Goal: Information Seeking & Learning: Learn about a topic

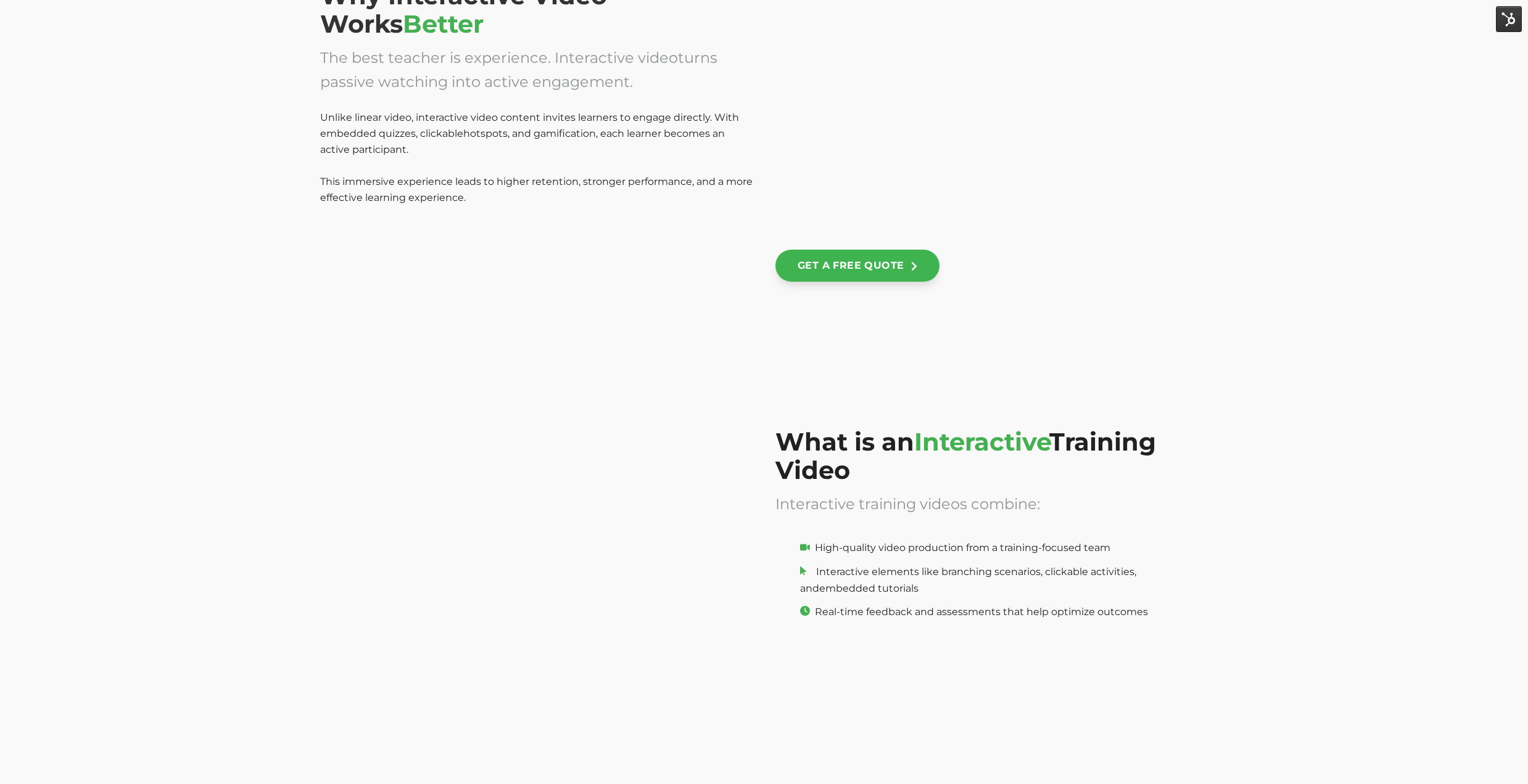
click at [401, 298] on div at bounding box center [426, 314] width 211 height 178
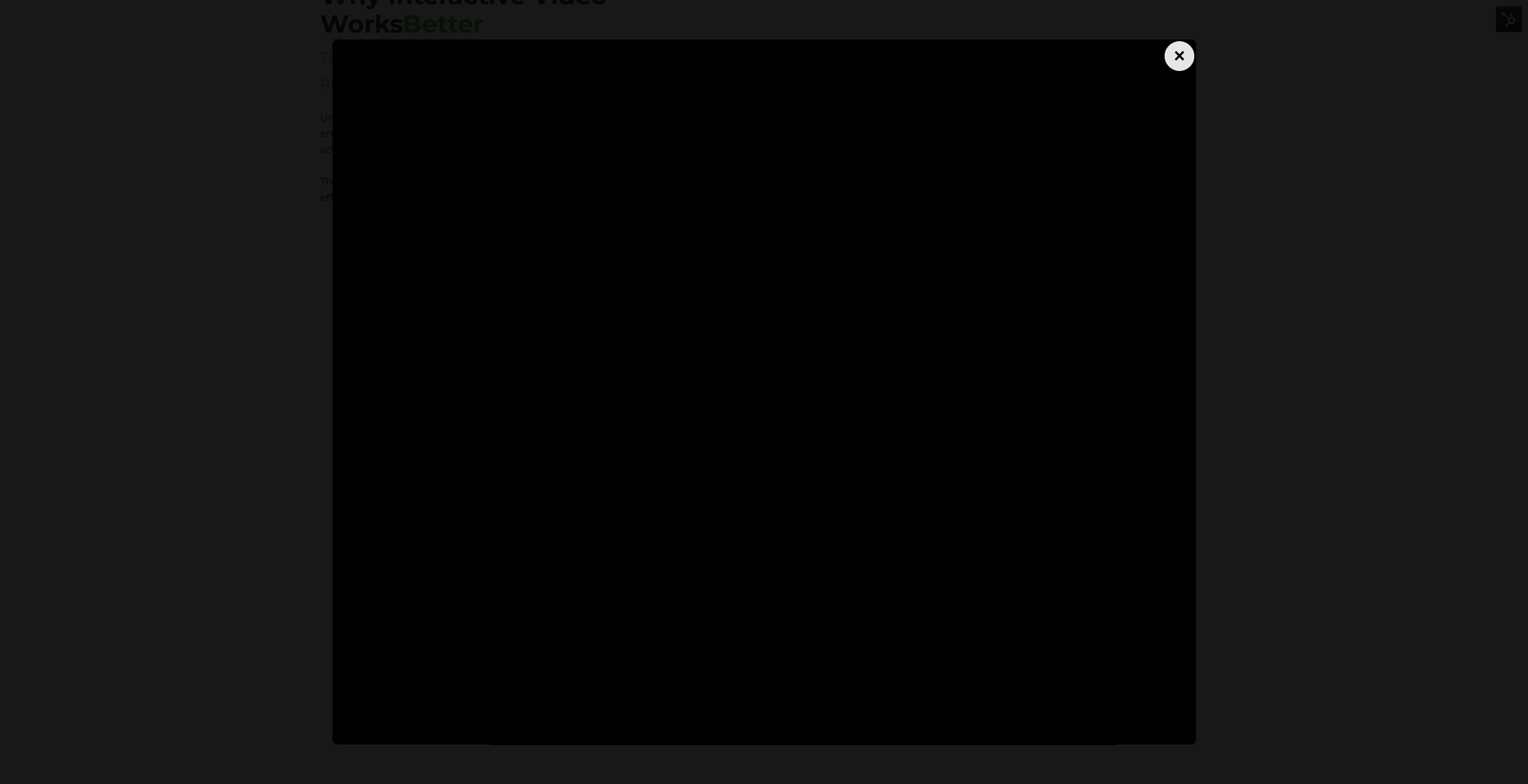
click at [1180, 66] on div "×" at bounding box center [1178, 55] width 29 height 29
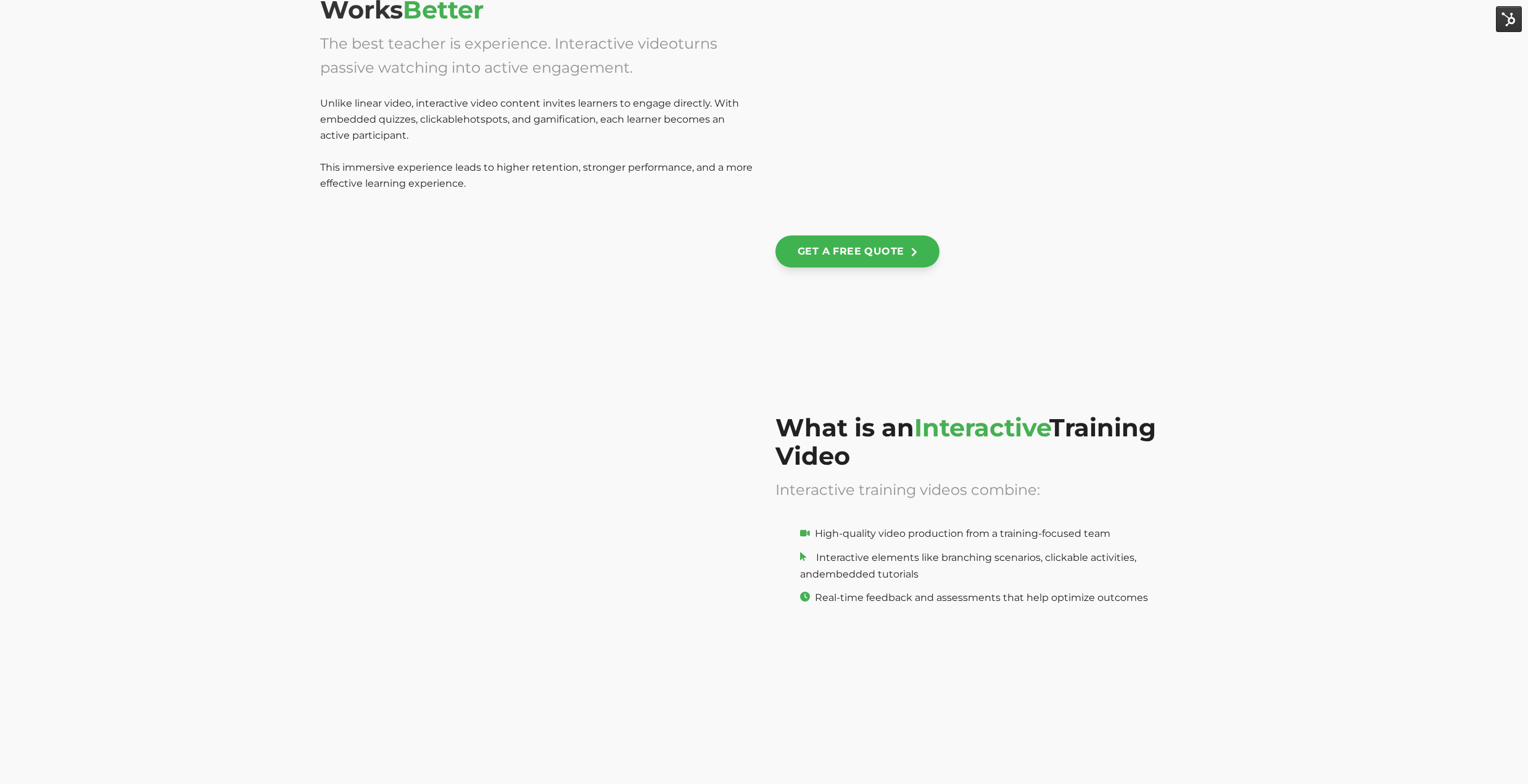
scroll to position [1024, 0]
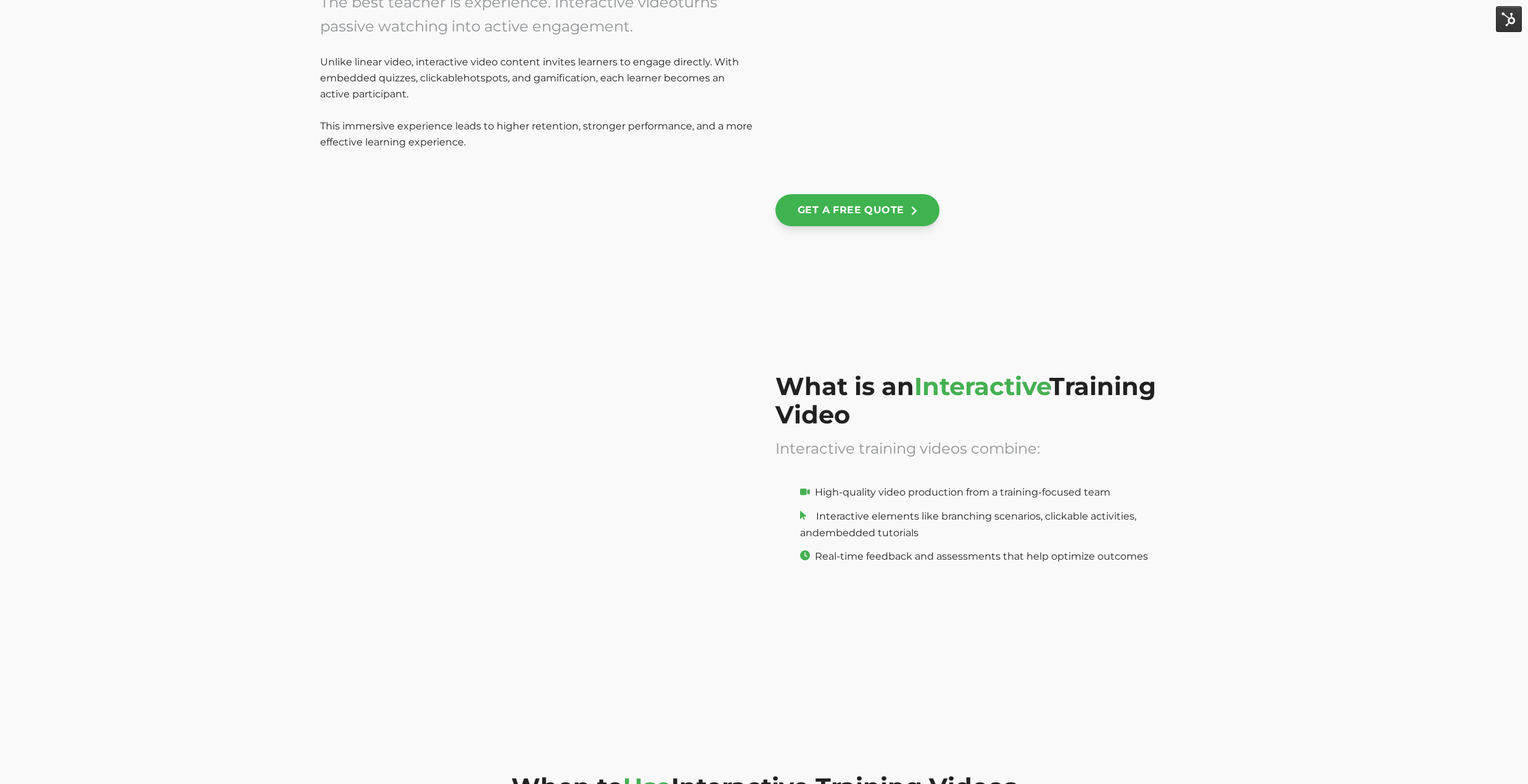
click at [532, 241] on div "×" at bounding box center [537, 259] width 433 height 178
click at [602, 195] on div at bounding box center [647, 249] width 211 height 198
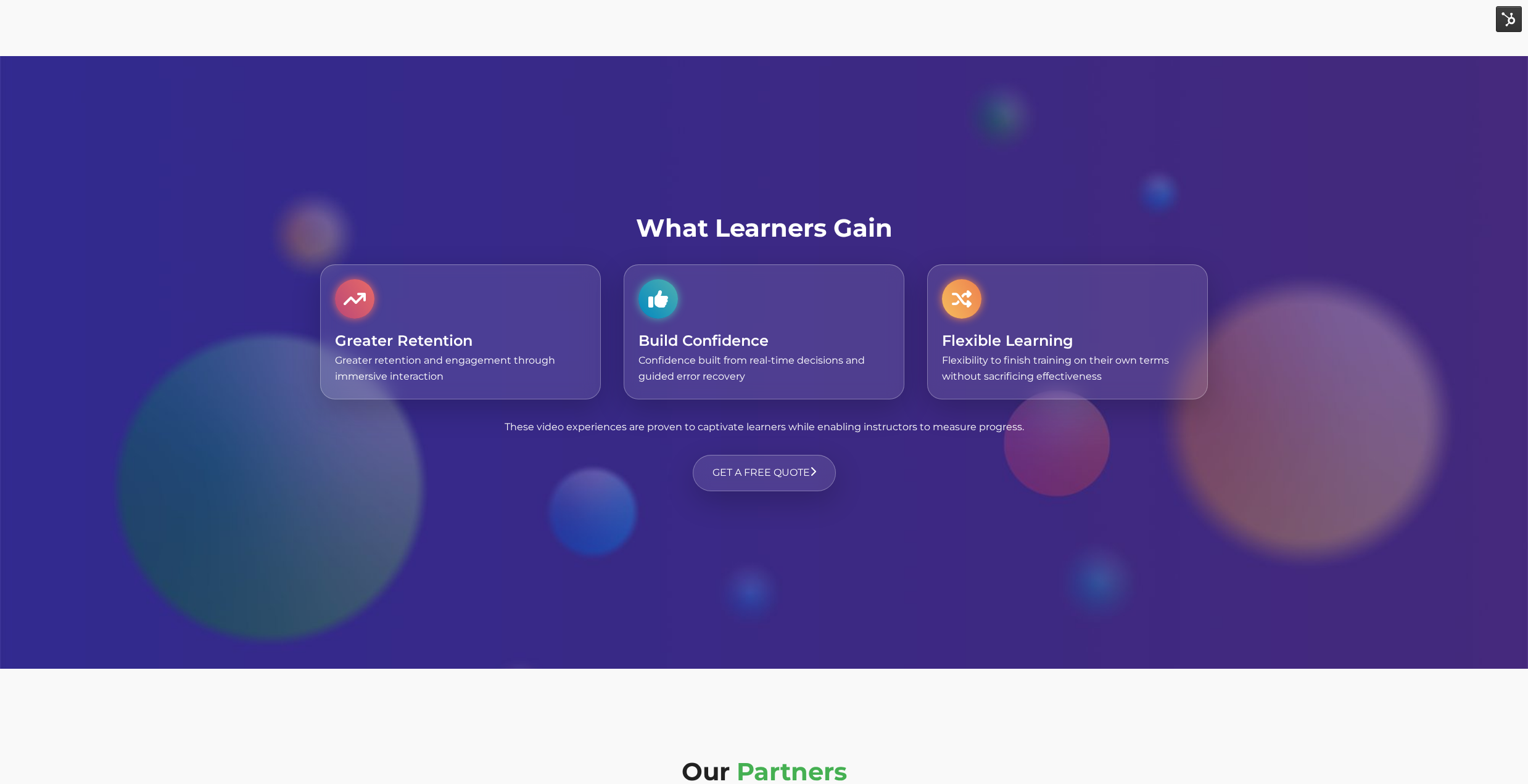
scroll to position [5238, 0]
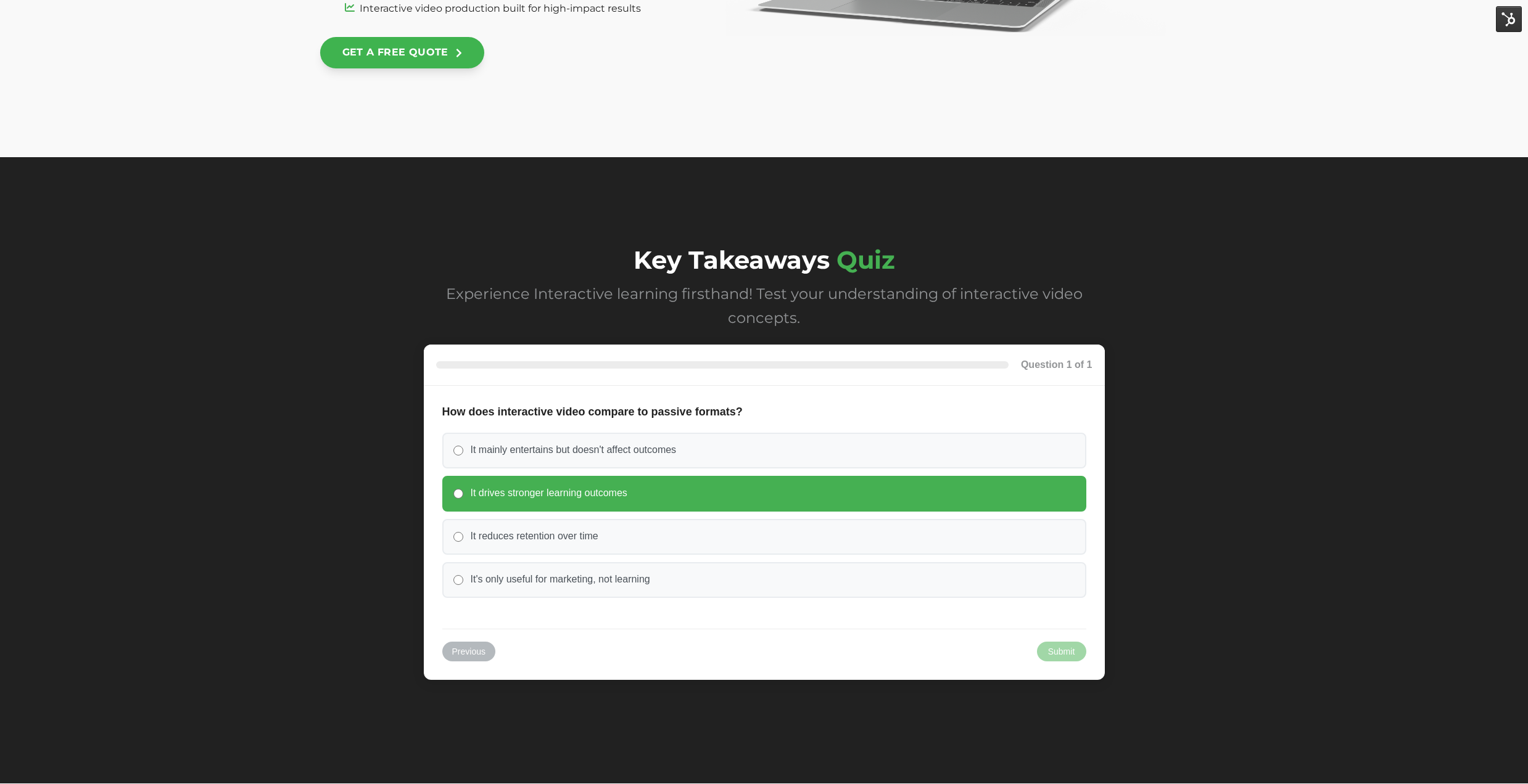
click at [619, 488] on span "It drives stronger learning outcomes" at bounding box center [549, 494] width 156 height 13
click at [463, 489] on input "It drives stronger learning outcomes" at bounding box center [458, 494] width 9 height 9
radio input "true"
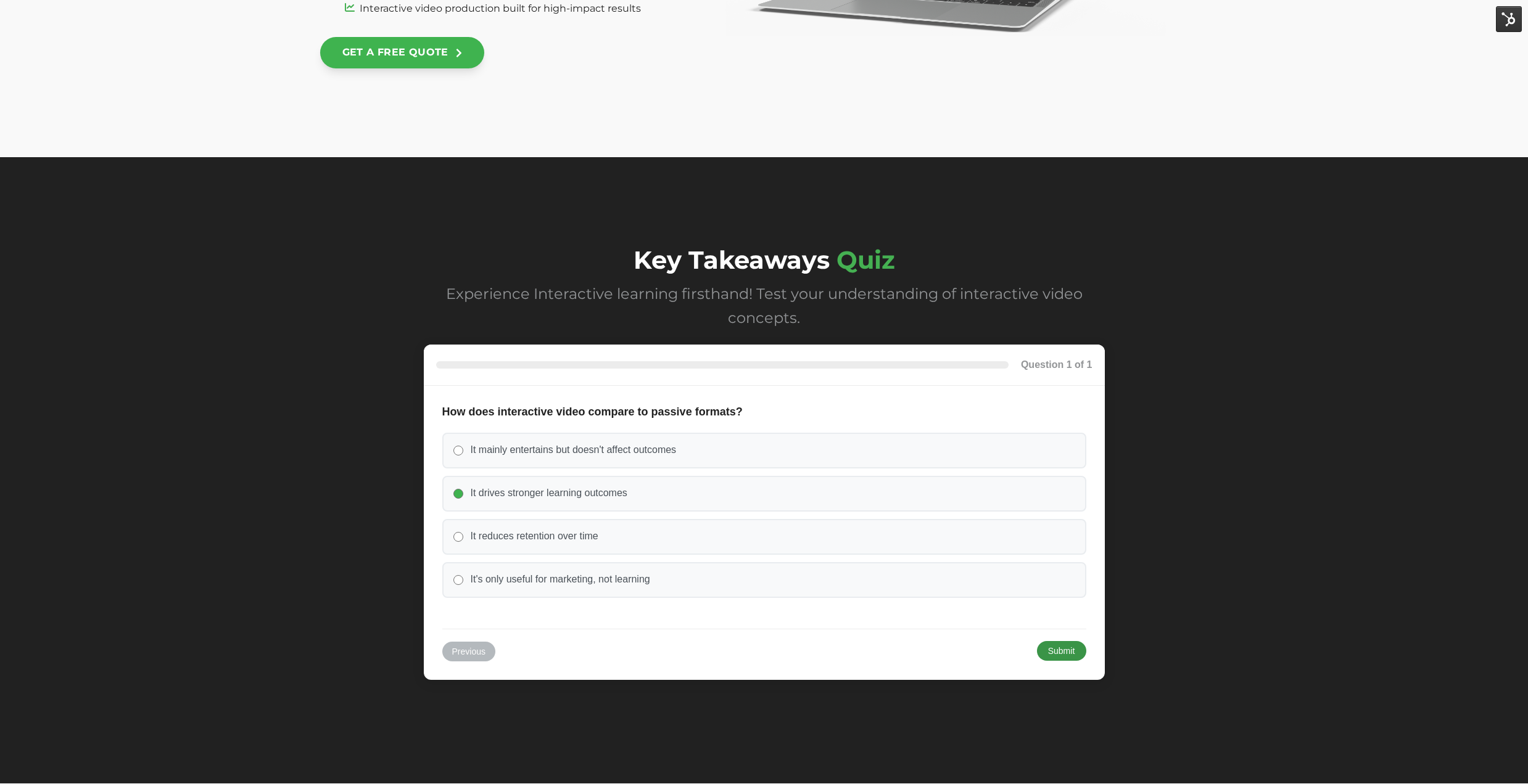
click at [1067, 652] on button "Submit" at bounding box center [1061, 650] width 49 height 20
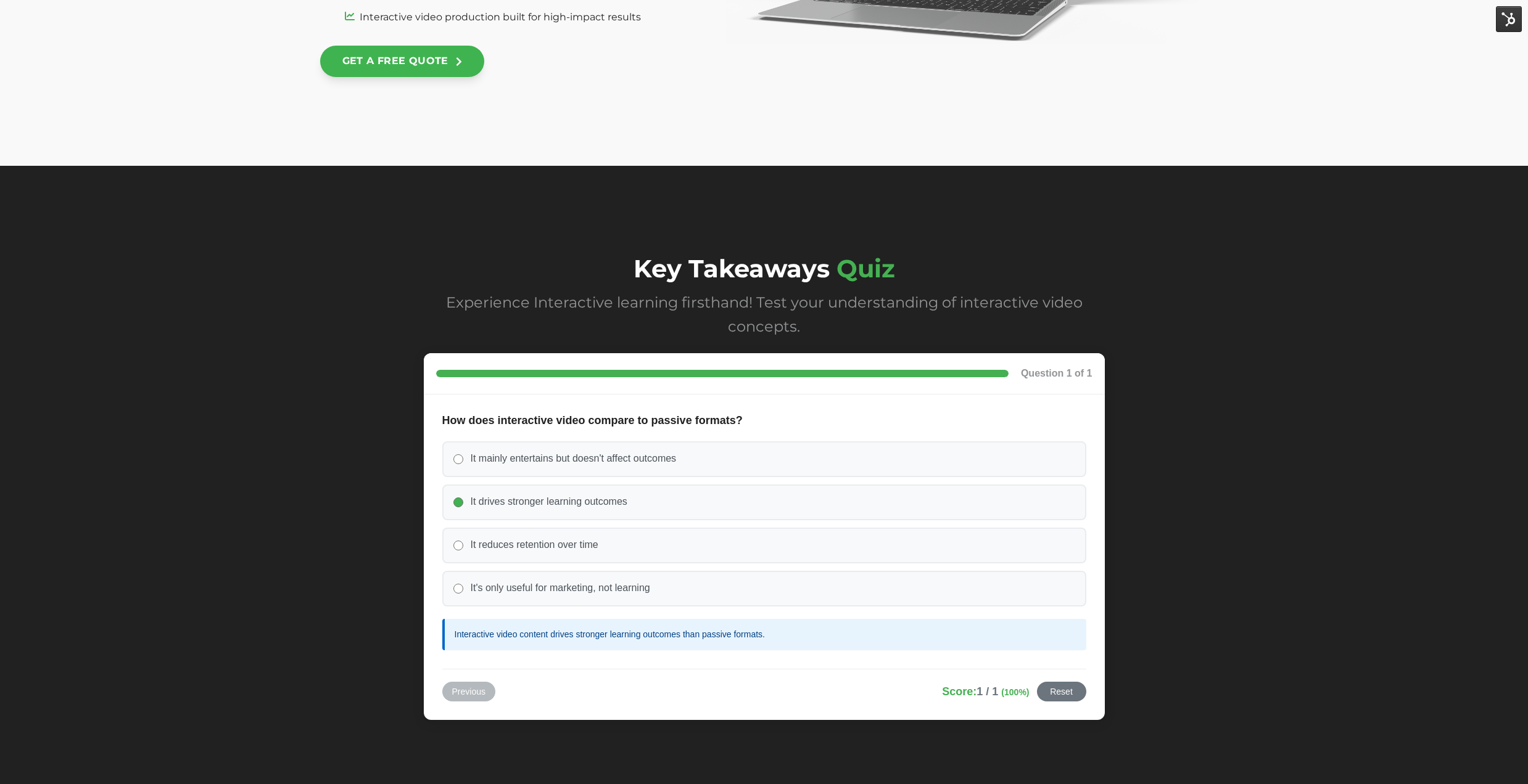
scroll to position [5224, 0]
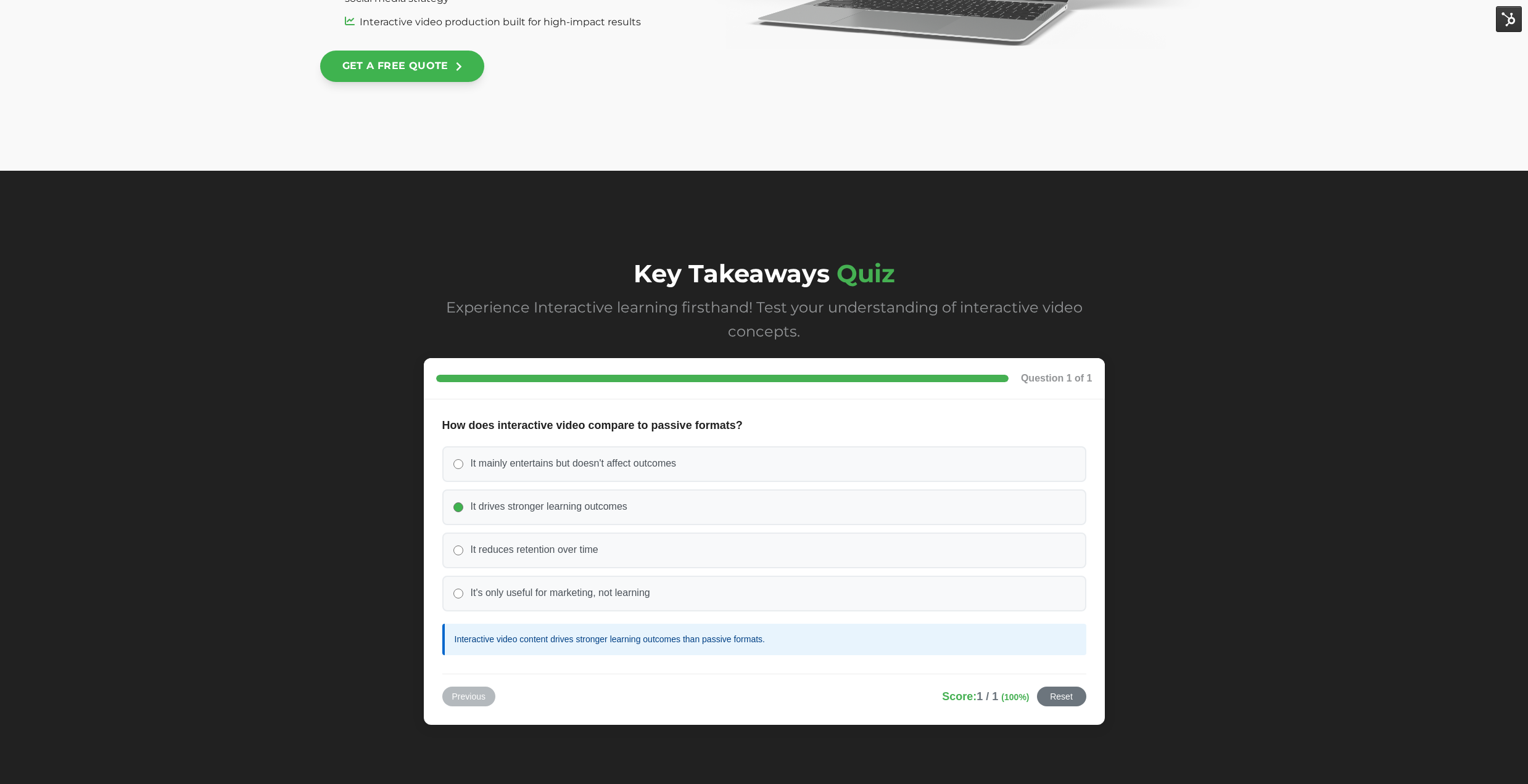
click at [1041, 615] on fieldset "How does interactive video compare to passive formats? It mainly entertains but…" at bounding box center [764, 536] width 644 height 237
click at [676, 362] on div "Question 1 of 1" at bounding box center [764, 379] width 681 height 41
click at [929, 363] on div "Question 1 of 1" at bounding box center [764, 379] width 681 height 41
click at [1054, 378] on div "Question 1 of 1" at bounding box center [1056, 378] width 72 height 16
drag, startPoint x: 153, startPoint y: 164, endPoint x: 206, endPoint y: 72, distance: 106.2
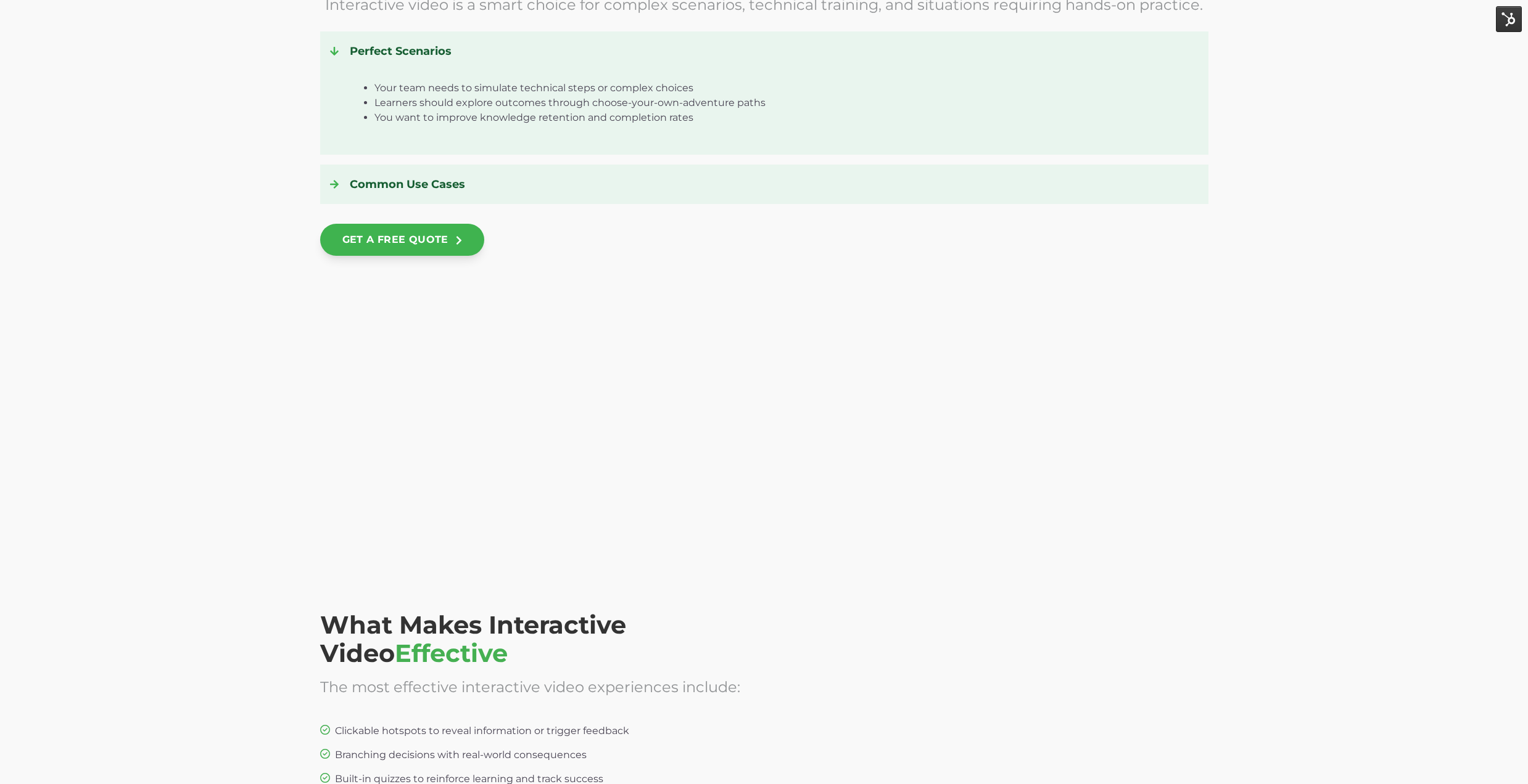
scroll to position [1763, 0]
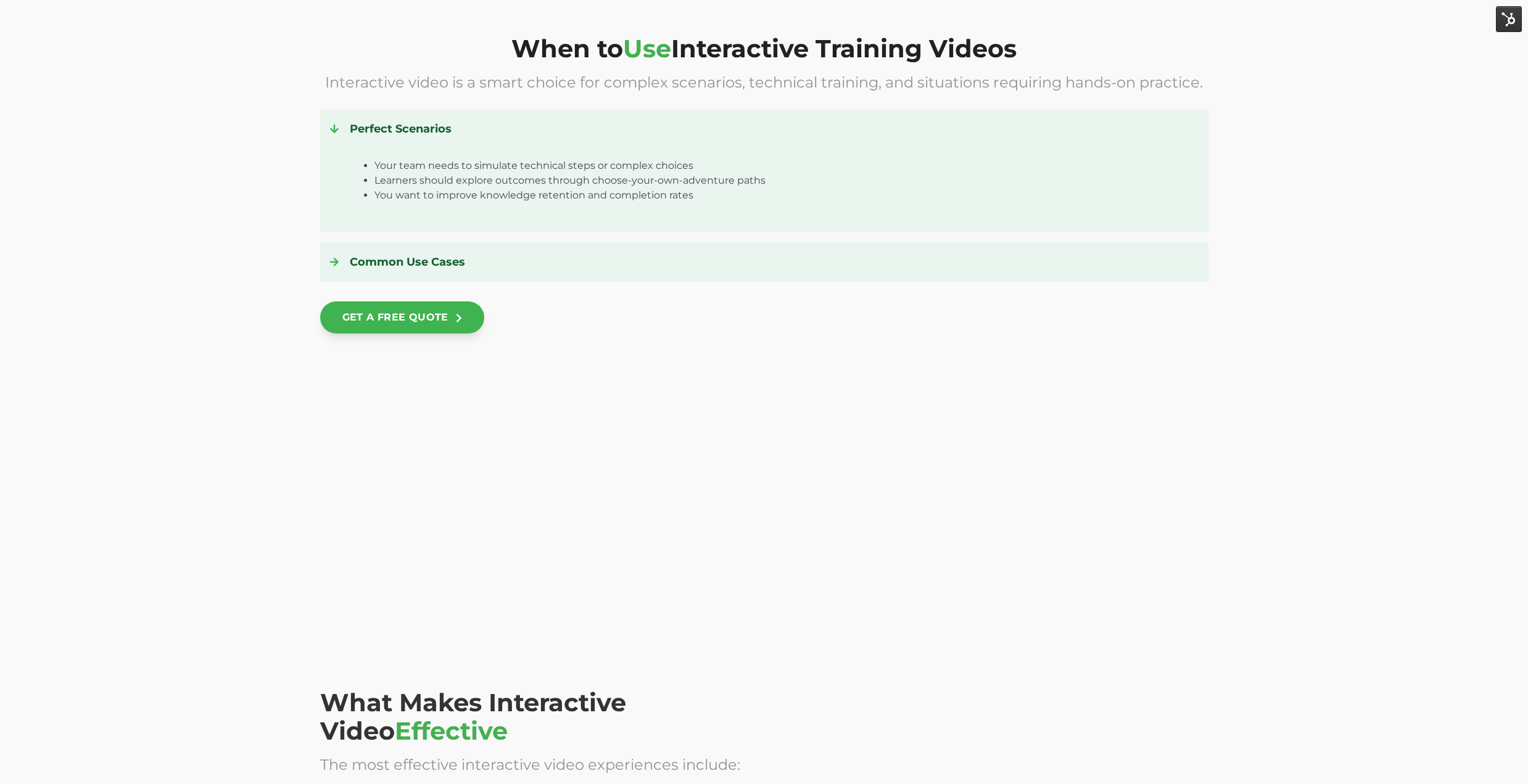
click at [598, 349] on div "×" at bounding box center [764, 432] width 888 height 198
drag, startPoint x: 652, startPoint y: 430, endPoint x: 683, endPoint y: 426, distance: 31.3
click at [652, 430] on div at bounding box center [764, 441] width 888 height 178
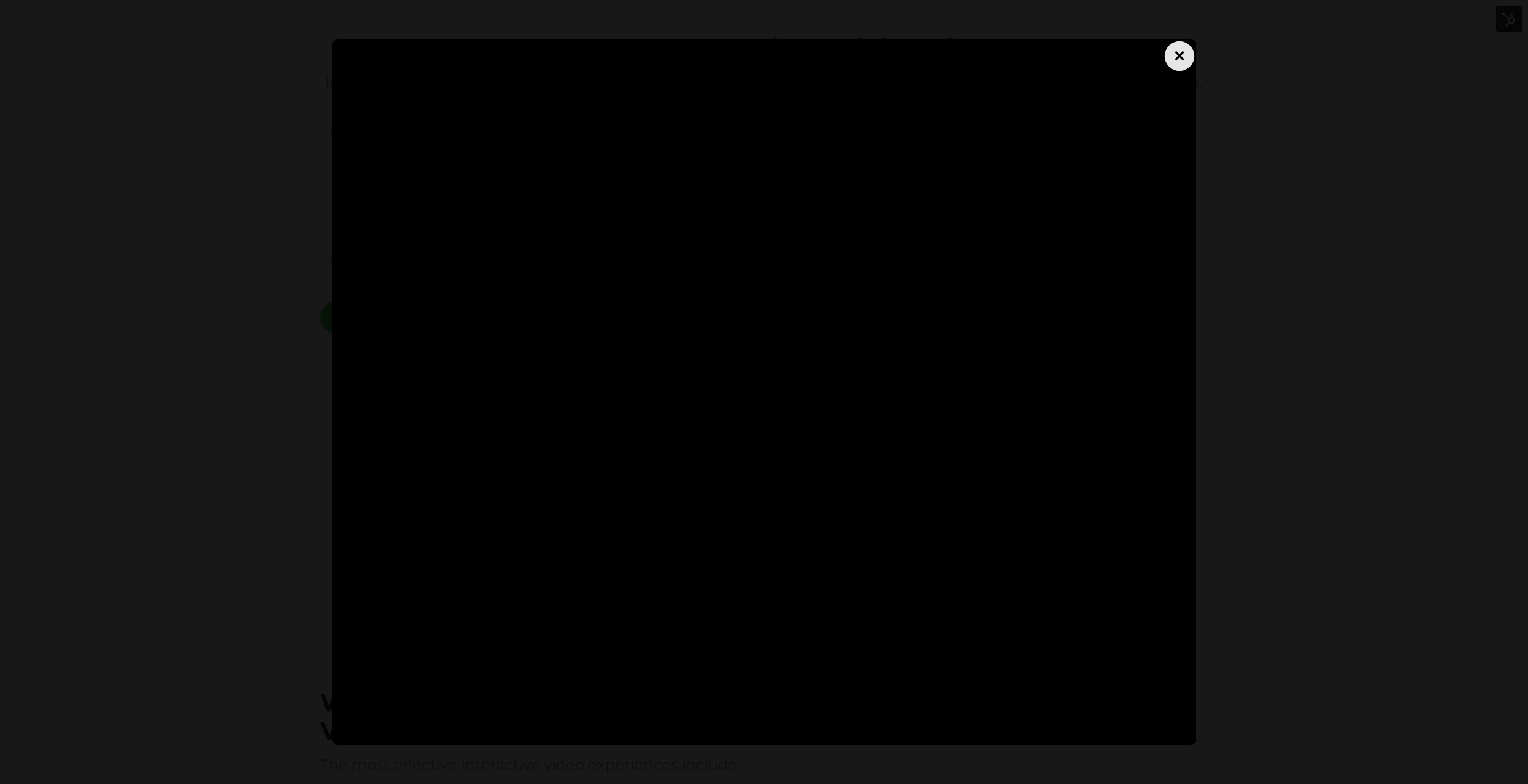
click at [1176, 64] on div "×" at bounding box center [1178, 55] width 29 height 29
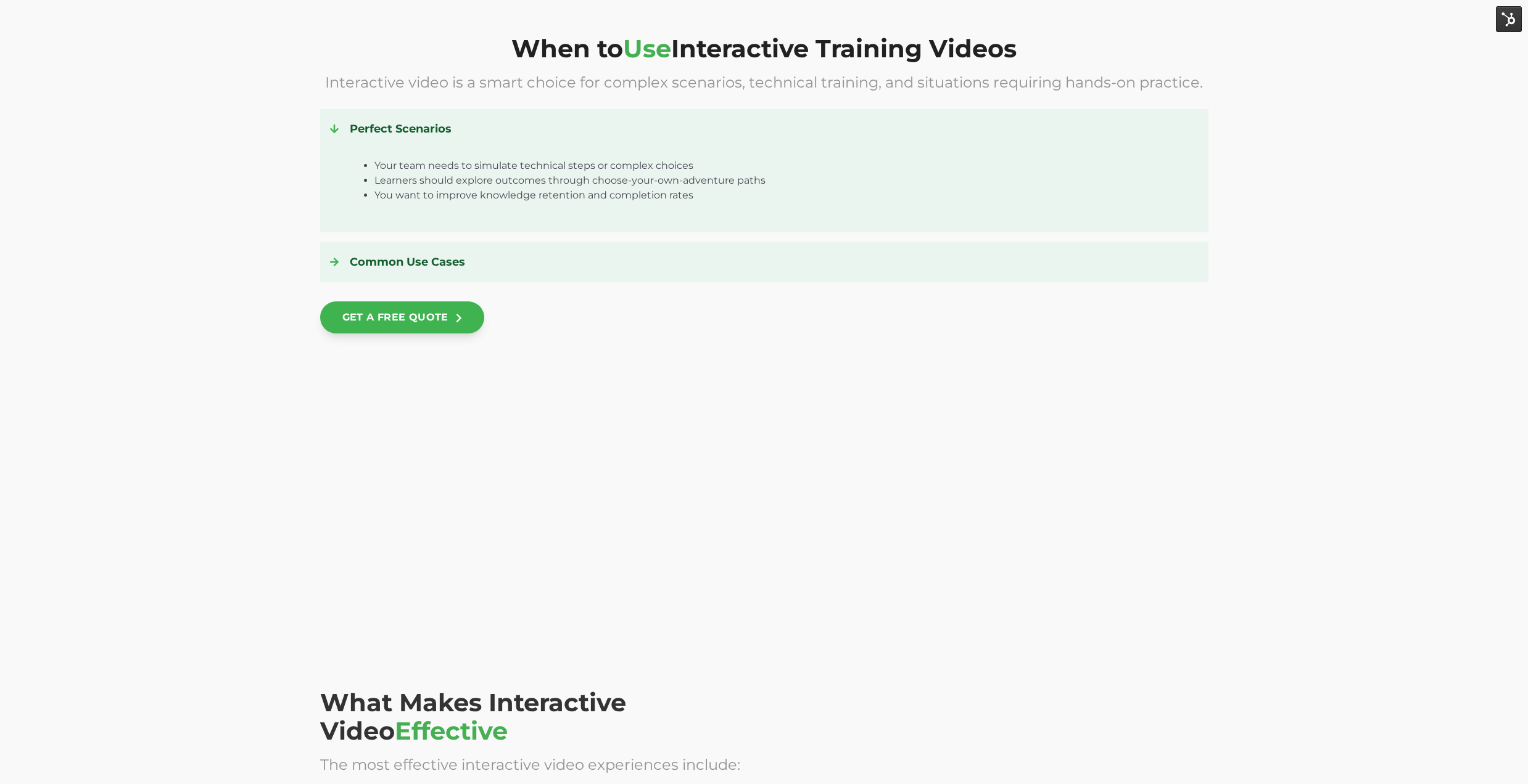
click at [839, 362] on div at bounding box center [764, 441] width 888 height 178
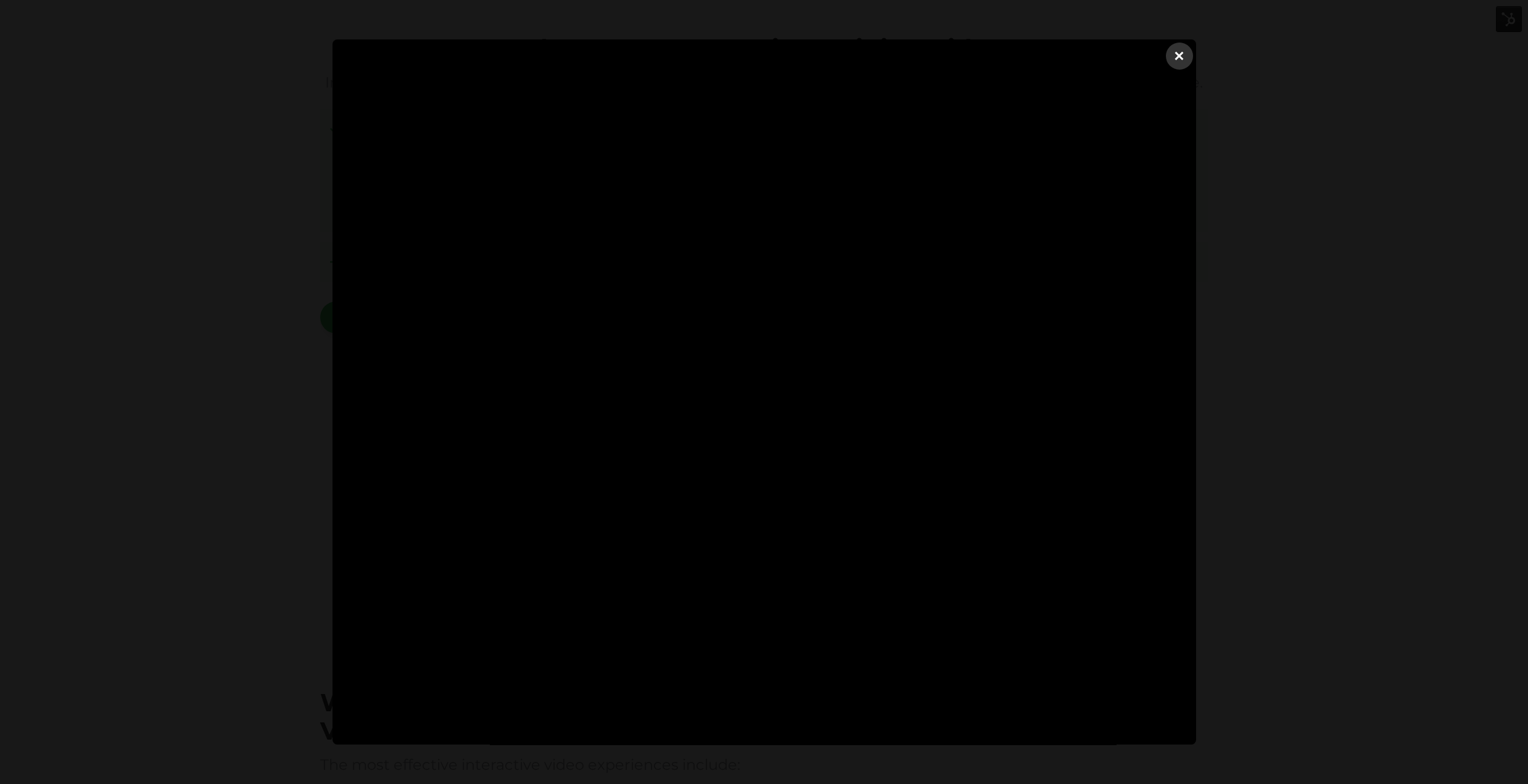
click at [1168, 55] on div "×" at bounding box center [1179, 56] width 27 height 27
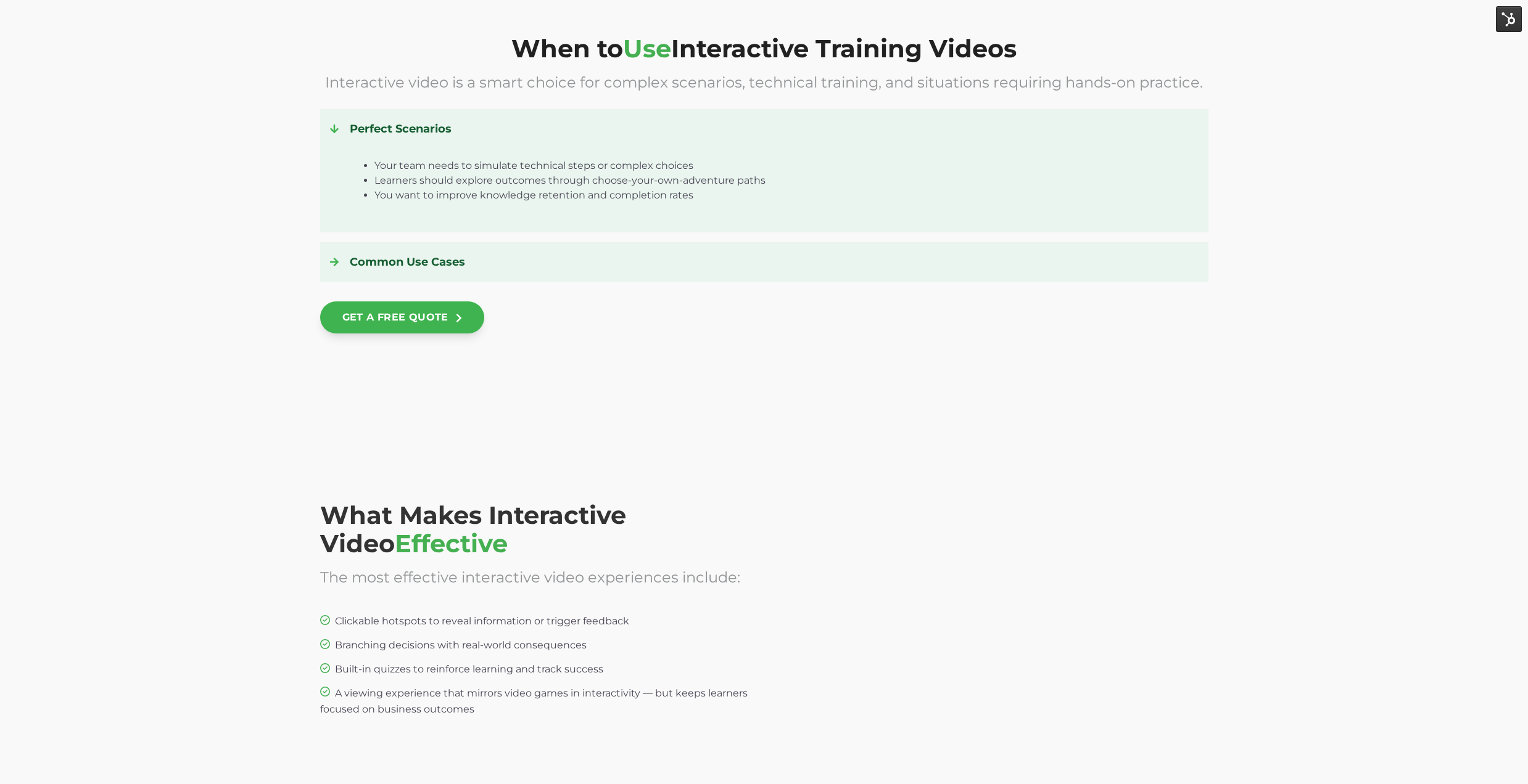
click at [996, 384] on div at bounding box center [992, 379] width 433 height 178
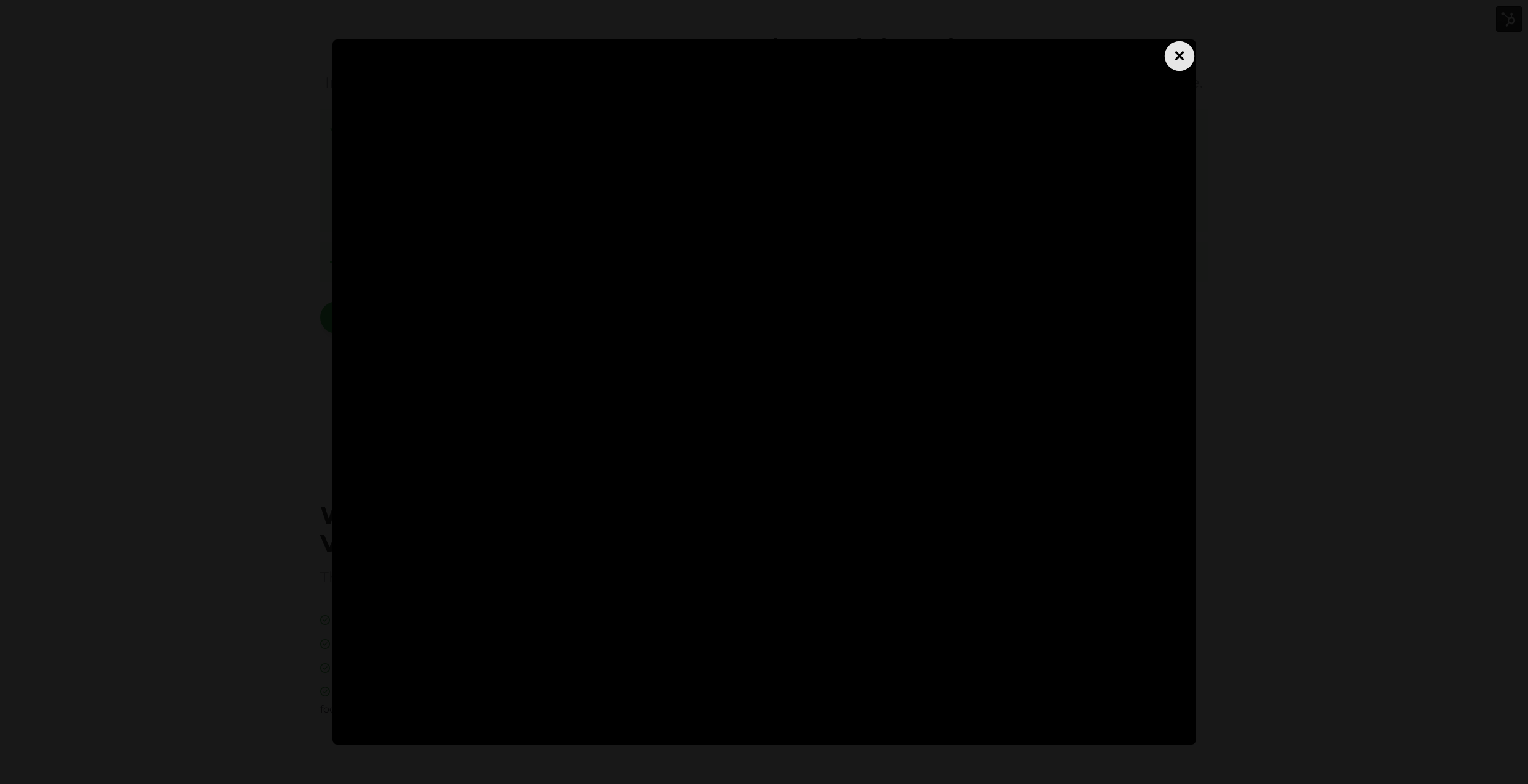
click at [1175, 63] on div "×" at bounding box center [1178, 55] width 29 height 29
